Goal: Feedback & Contribution: Contribute content

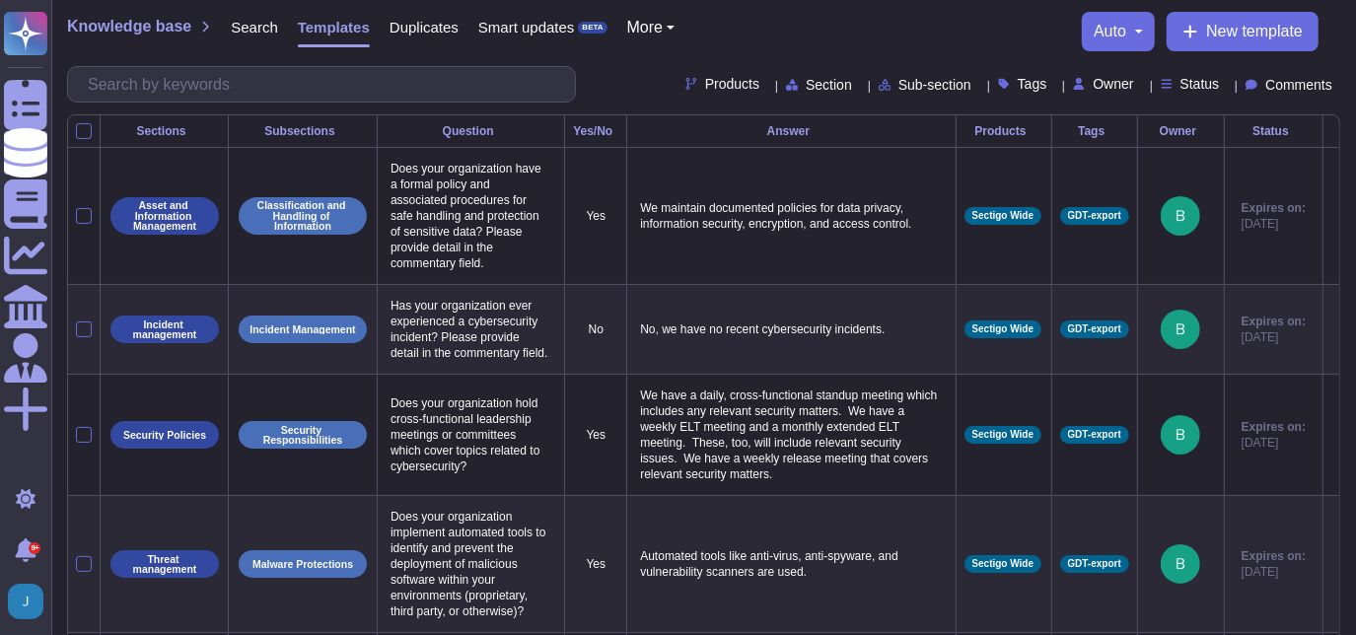
click at [338, 33] on span "Templates" at bounding box center [334, 27] width 72 height 15
click at [1252, 30] on span "New template" at bounding box center [1254, 32] width 97 height 16
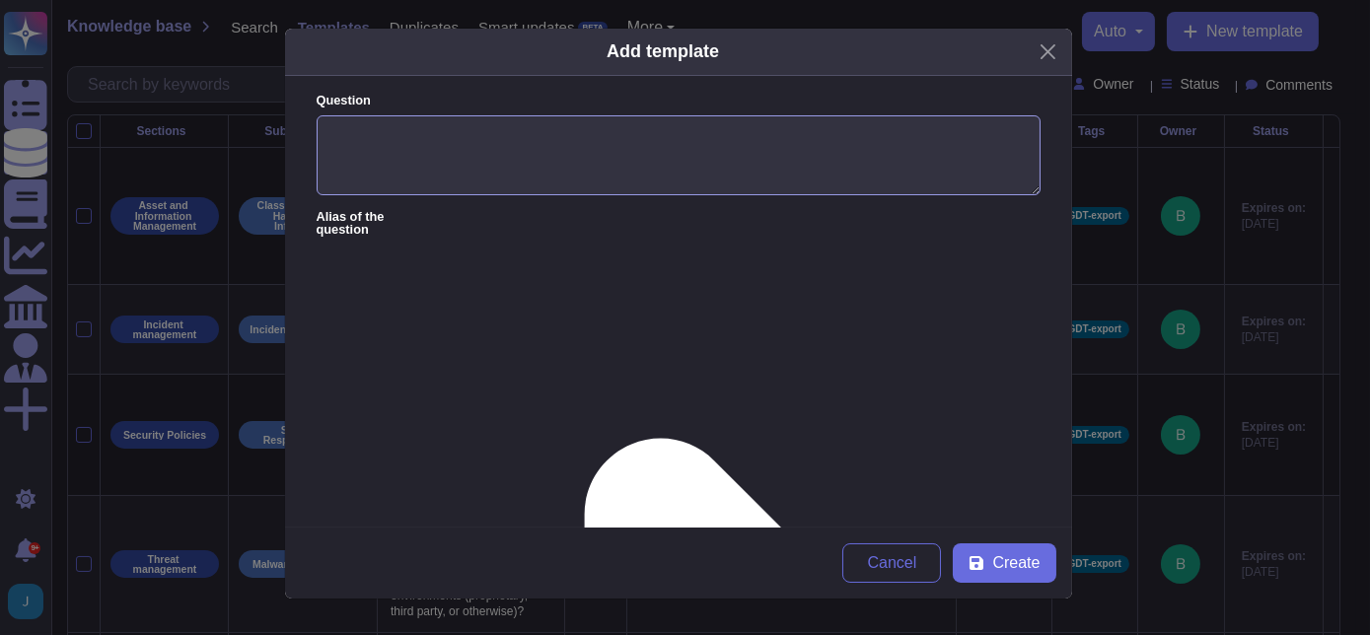
click at [418, 126] on textarea "Question" at bounding box center [679, 155] width 724 height 81
paste textarea "“What level of access will Sectigo have into ICG’s SCM account and could they p…"
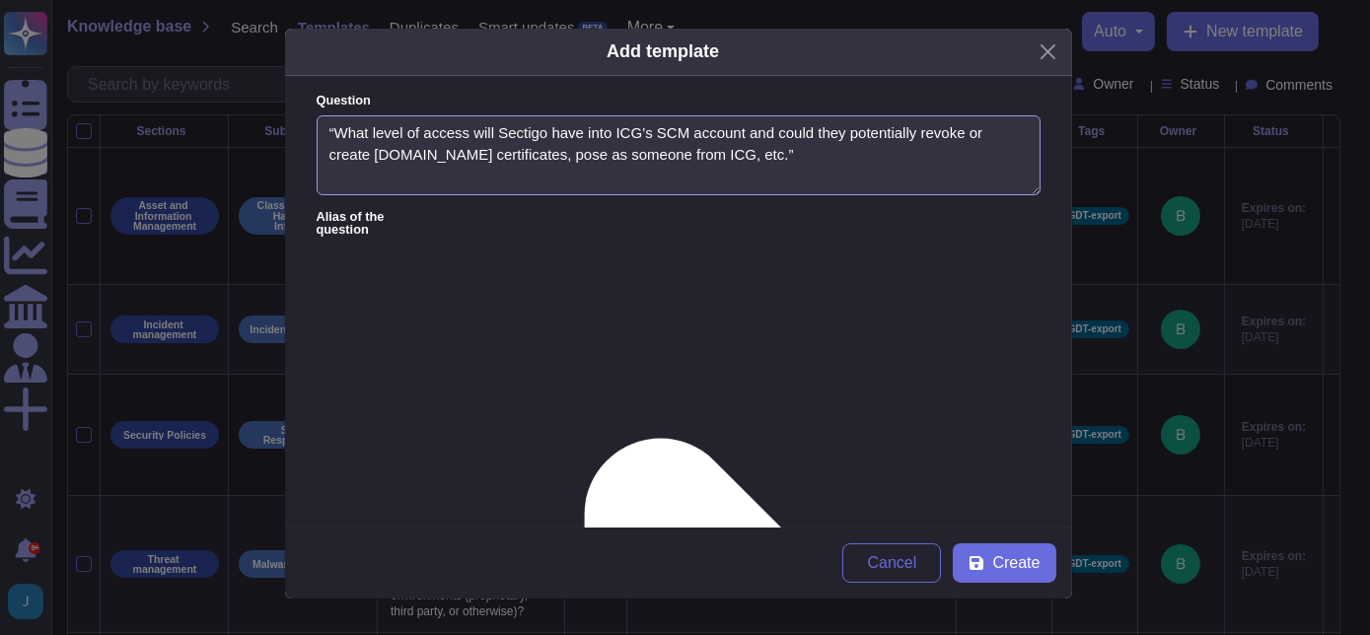
click at [333, 129] on textarea "“What level of access will Sectigo have into ICG’s SCM account and could they p…" at bounding box center [679, 155] width 724 height 81
click at [632, 128] on textarea "What level of access will Sectigo have into ICG’s SCM account and could they po…" at bounding box center [679, 155] width 724 height 81
click at [428, 155] on textarea "What level of access will Sectigo have into the customer's SCM account and coul…" at bounding box center [679, 155] width 724 height 81
click at [393, 154] on textarea "What level of access will Sectigo have into the customer's SCM account and coul…" at bounding box center [679, 155] width 724 height 81
click at [735, 153] on textarea "What level of access will Sectigo have into the customer's SCM account and coul…" at bounding box center [679, 155] width 724 height 81
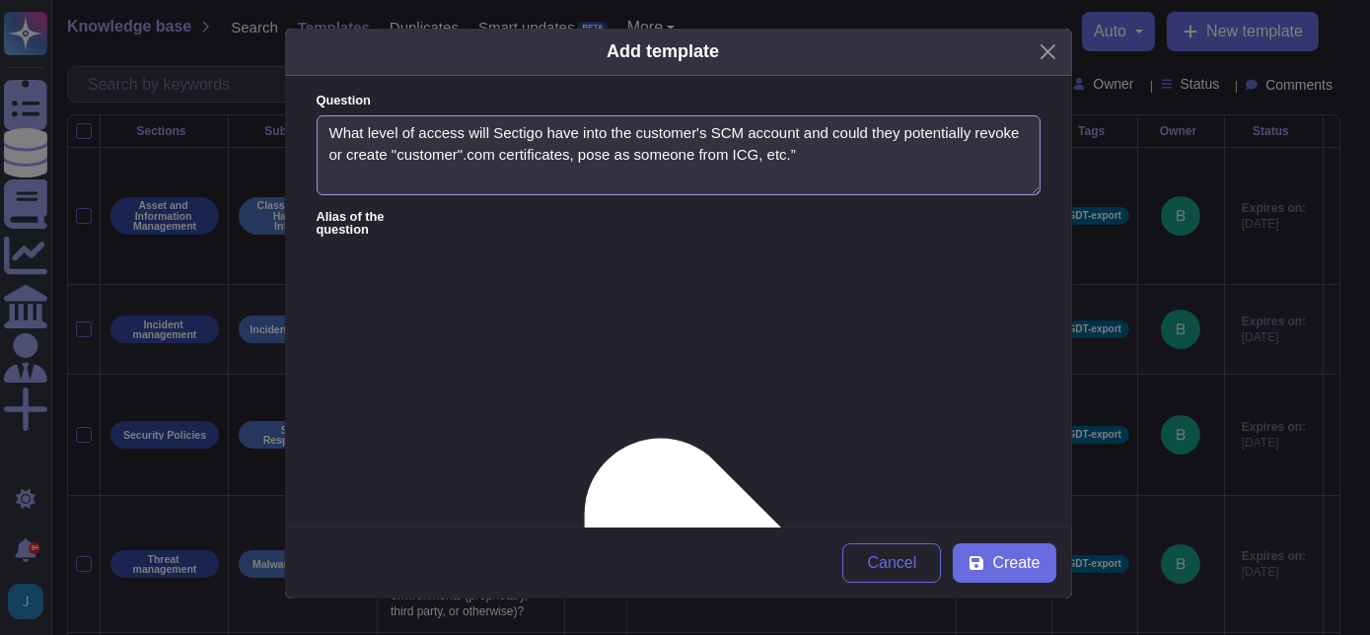
click at [735, 153] on textarea "What level of access will Sectigo have into the customer's SCM account and coul…" at bounding box center [679, 155] width 724 height 81
drag, startPoint x: 873, startPoint y: 152, endPoint x: 861, endPoint y: 152, distance: 11.8
click at [868, 152] on textarea "What level of access will Sectigo have into the customer's SCM account and coul…" at bounding box center [679, 155] width 724 height 81
click at [813, 149] on textarea "What level of access will Sectigo have into the customer's SCM account and coul…" at bounding box center [679, 155] width 724 height 81
type textarea "What level of access will Sectigo have into the customer's SCM account and coul…"
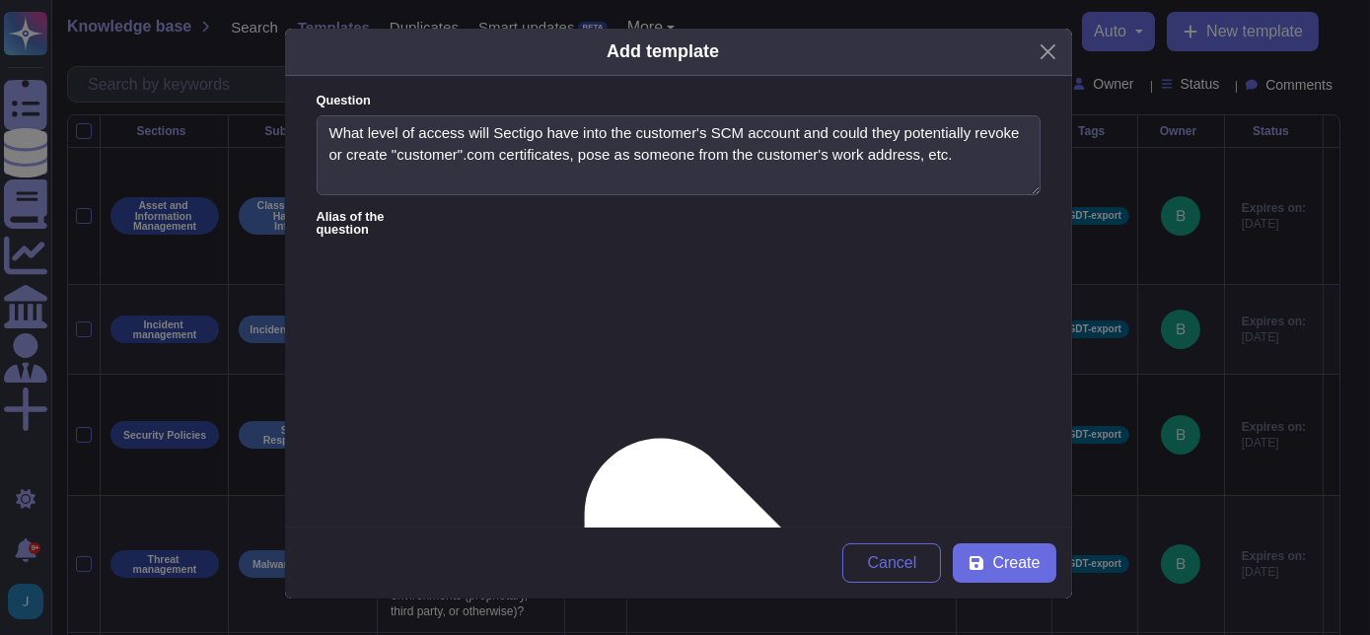
paste textarea "We would have a few ways to gain access to their SCM account from our managemen…"
type textarea "We would have a few ways to gain access to their SCM account from our managemen…"
click at [1005, 558] on span "Create" at bounding box center [1015, 563] width 47 height 16
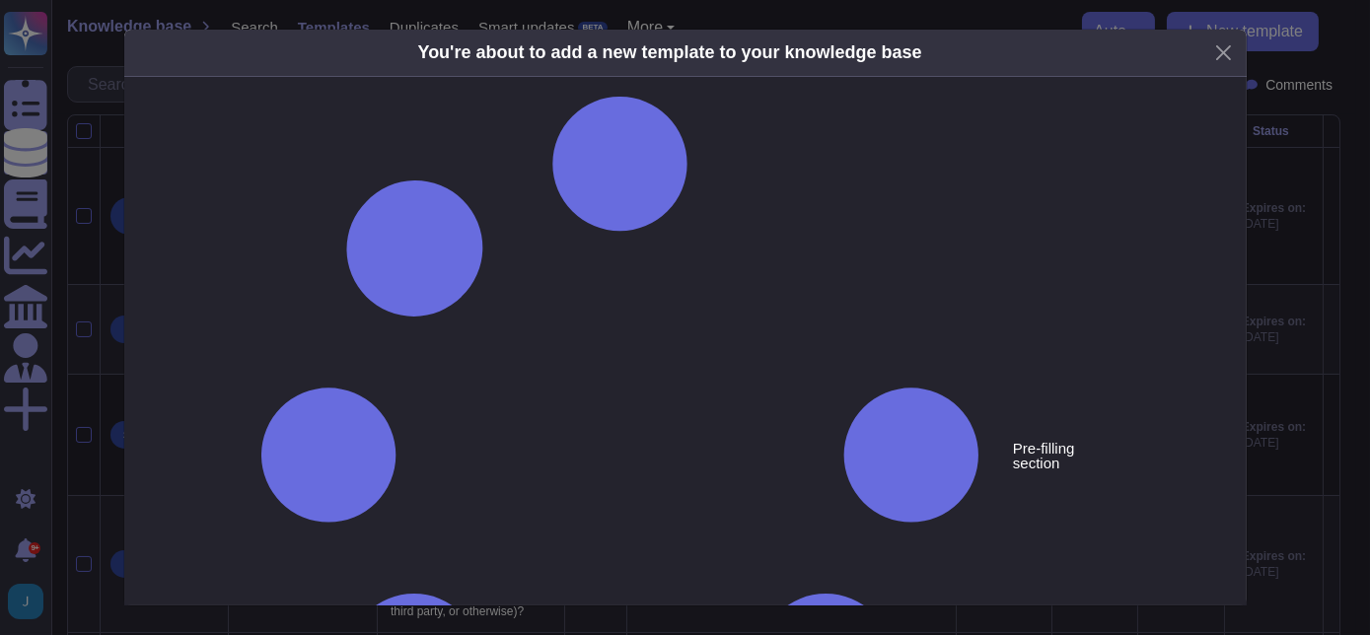
type textarea "What level of access will Sectigo have into the customer's SCM account and coul…"
type textarea "We would have a few ways to gain access to their SCM account from our managemen…"
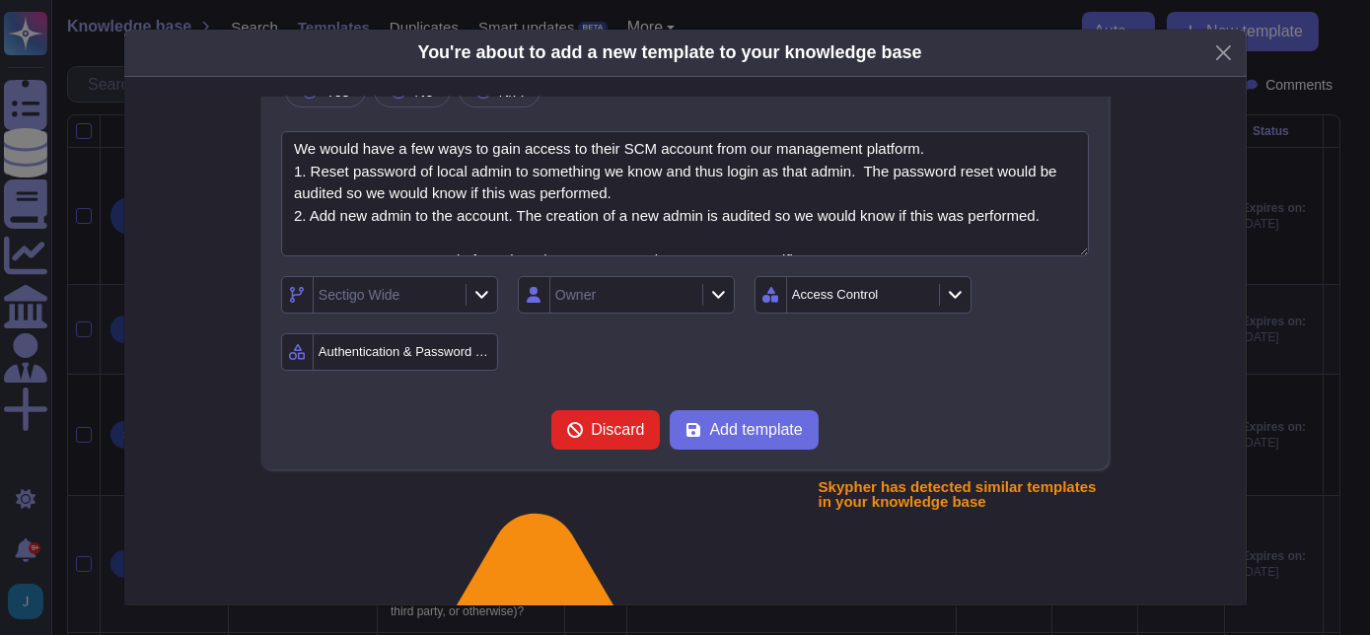
scroll to position [84, 0]
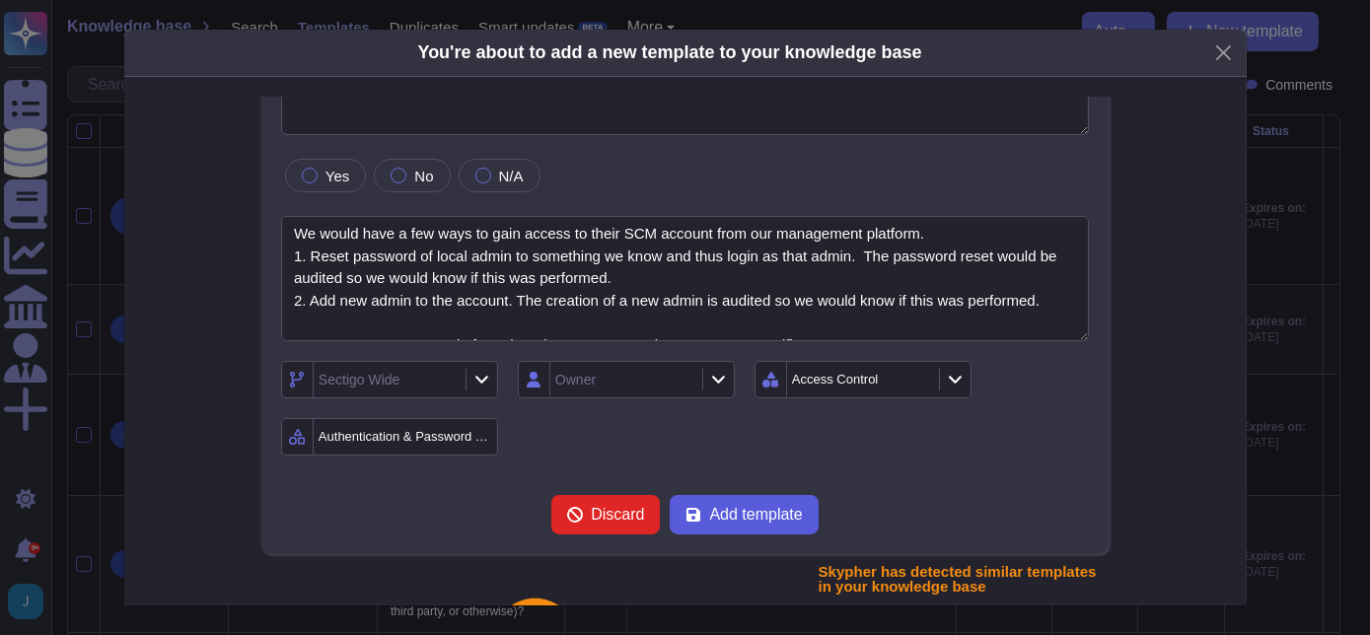
click at [730, 512] on span "Add template" at bounding box center [755, 515] width 93 height 16
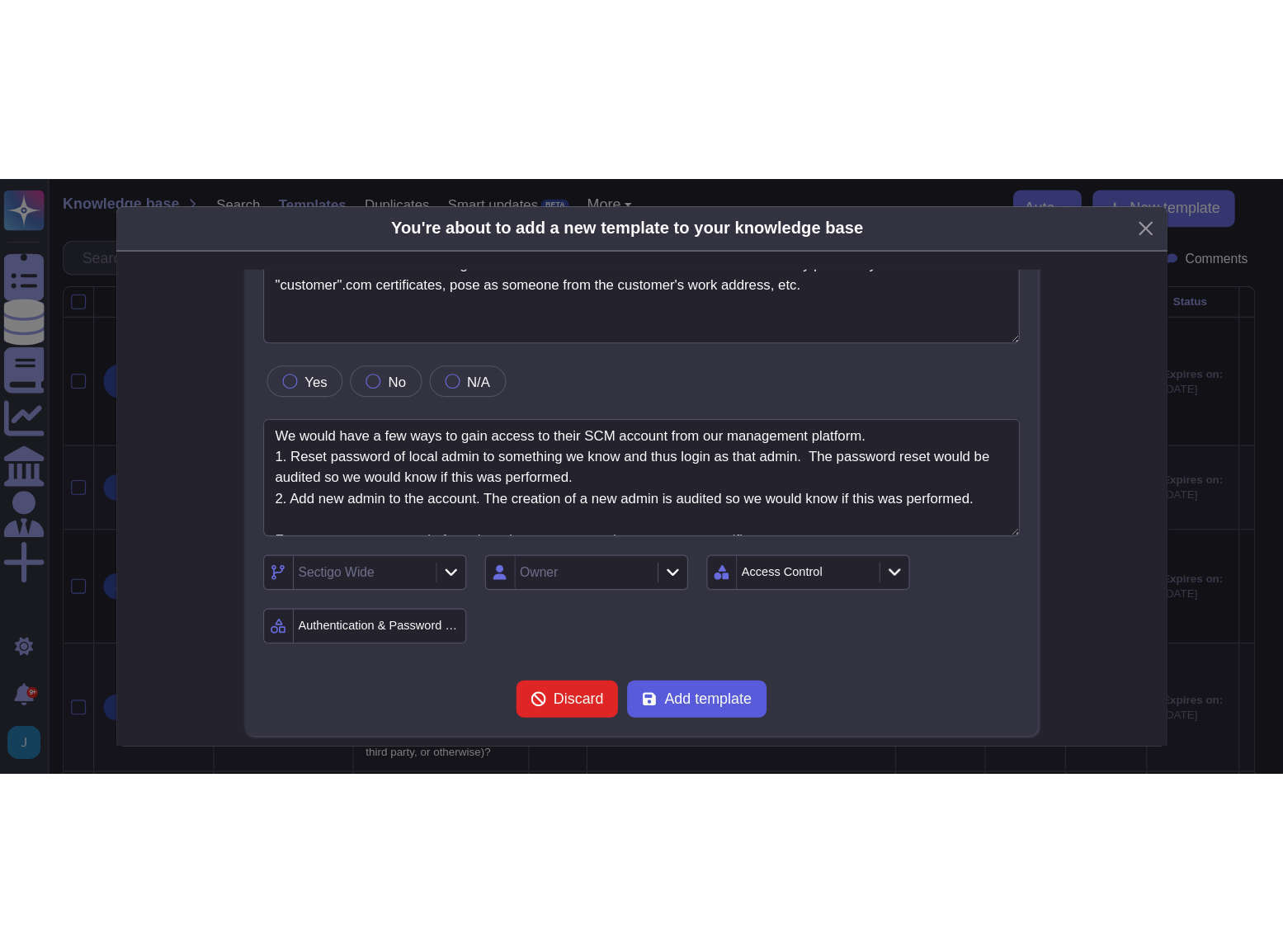
scroll to position [46, 0]
